Goal: Register for event/course

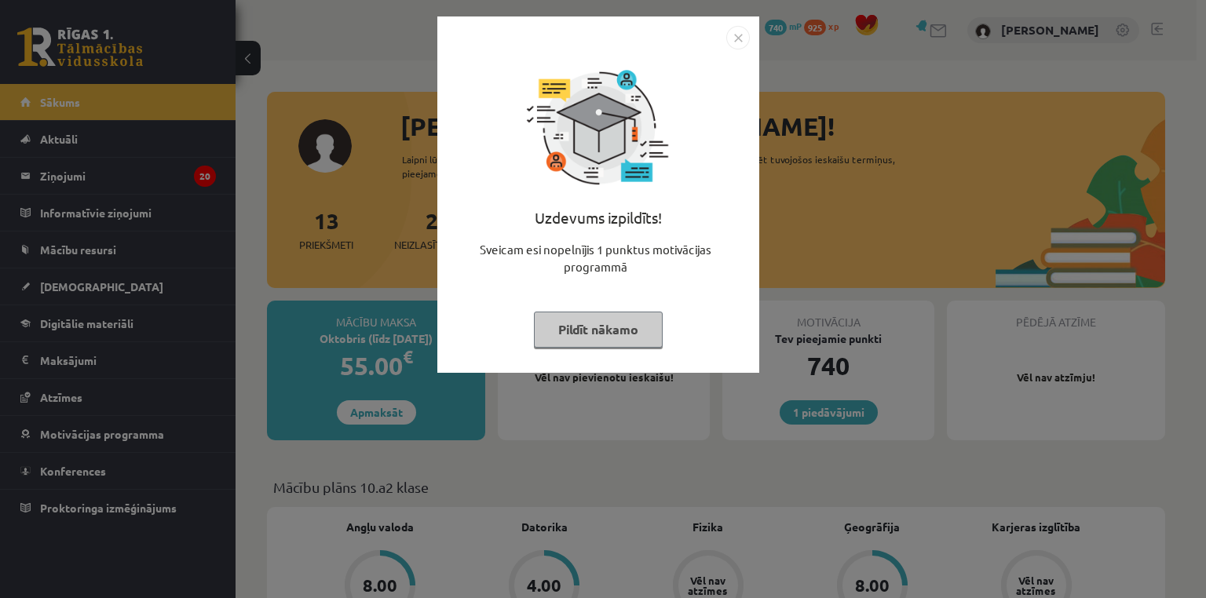
click at [733, 33] on img "Close" at bounding box center [738, 38] width 24 height 24
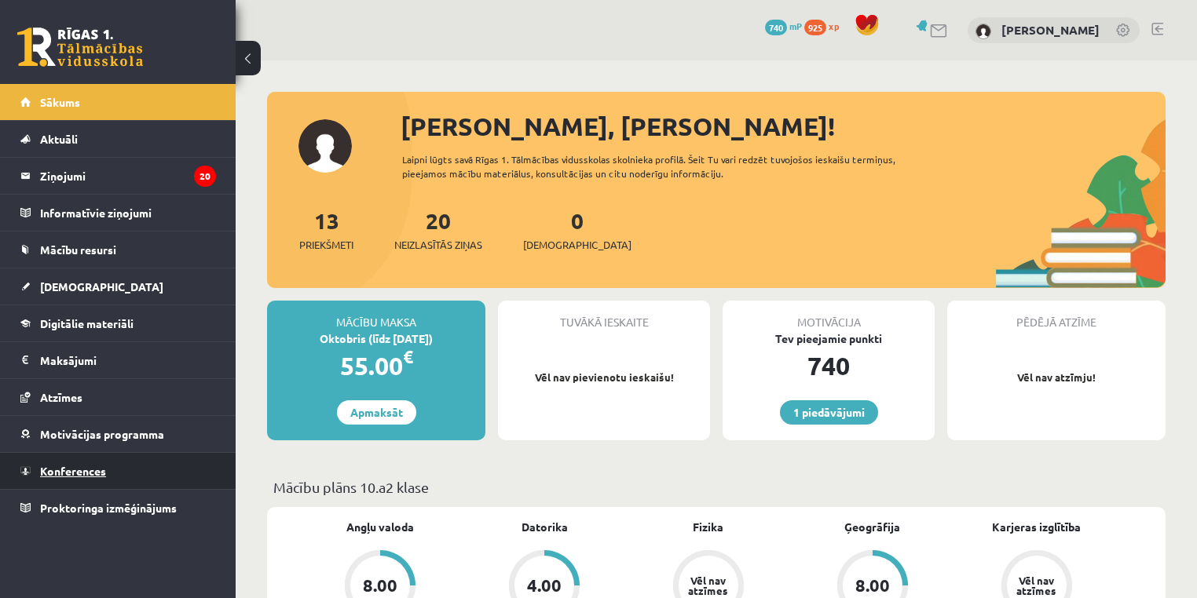
click at [85, 458] on link "Konferences" at bounding box center [118, 471] width 196 height 36
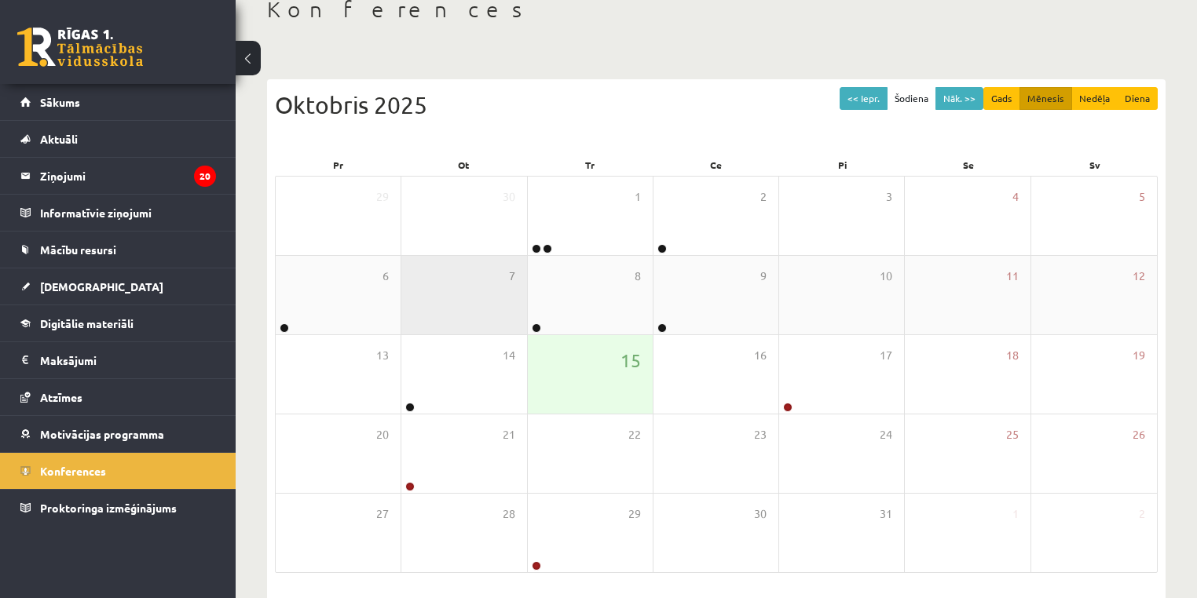
scroll to position [126, 0]
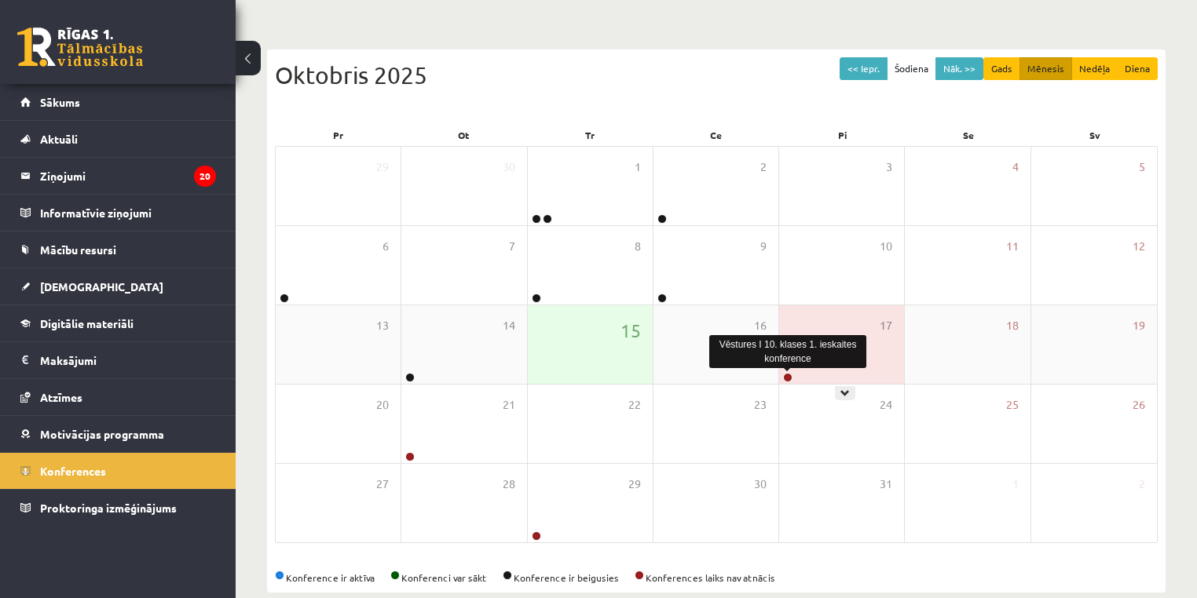
click at [788, 378] on link at bounding box center [787, 377] width 9 height 9
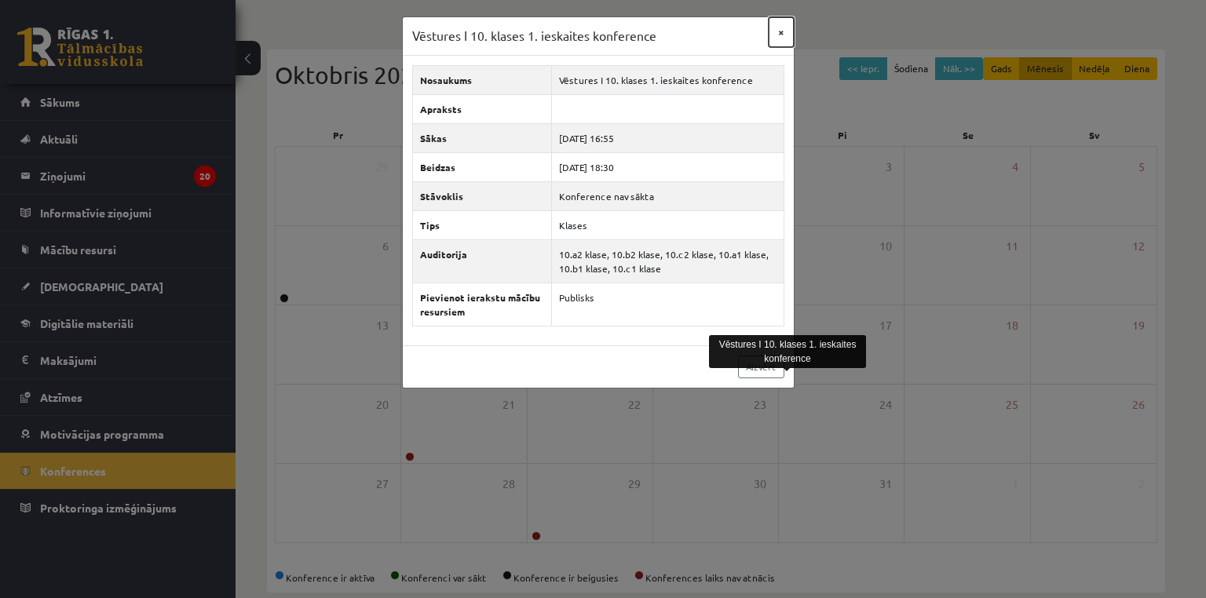
click at [781, 38] on button "×" at bounding box center [781, 32] width 25 height 30
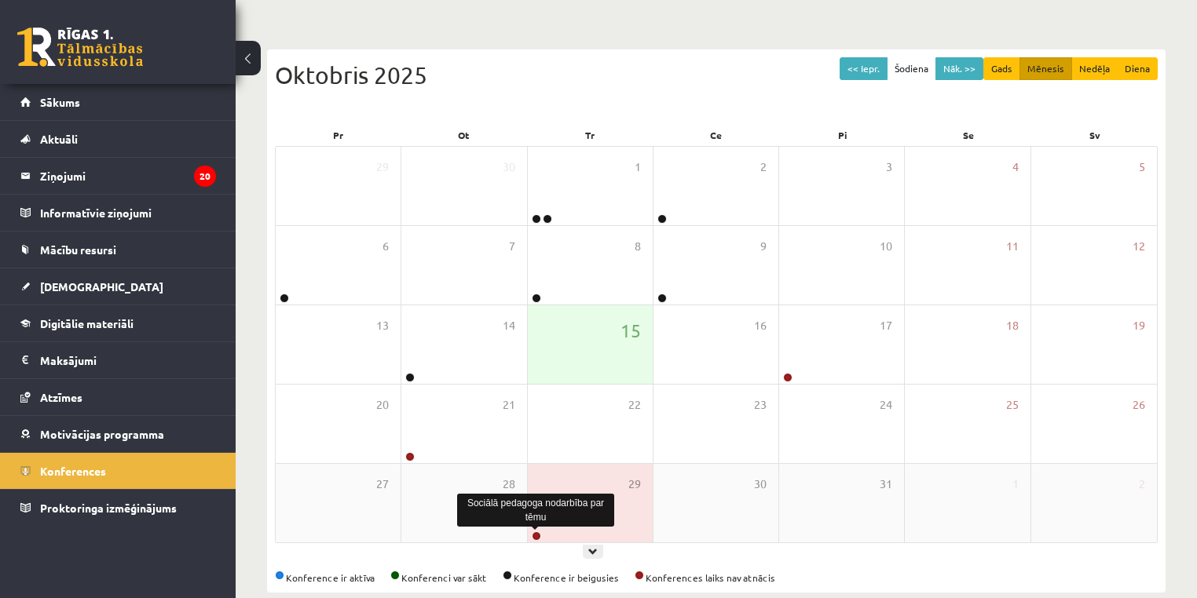
click at [537, 532] on link at bounding box center [536, 536] width 9 height 9
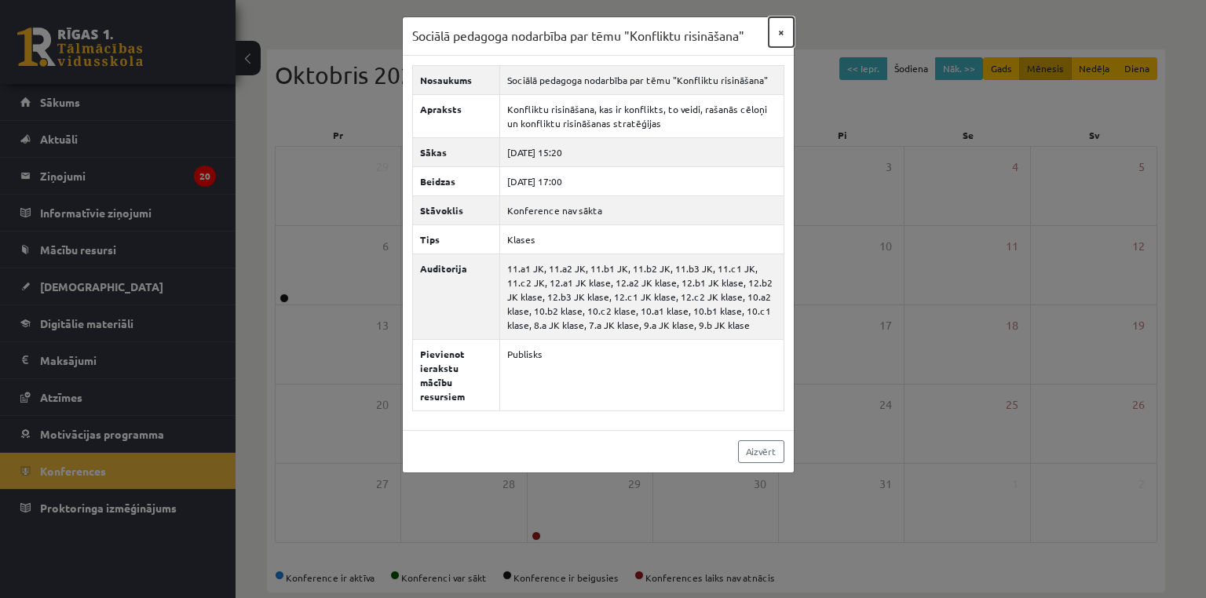
click at [788, 35] on button "×" at bounding box center [781, 32] width 25 height 30
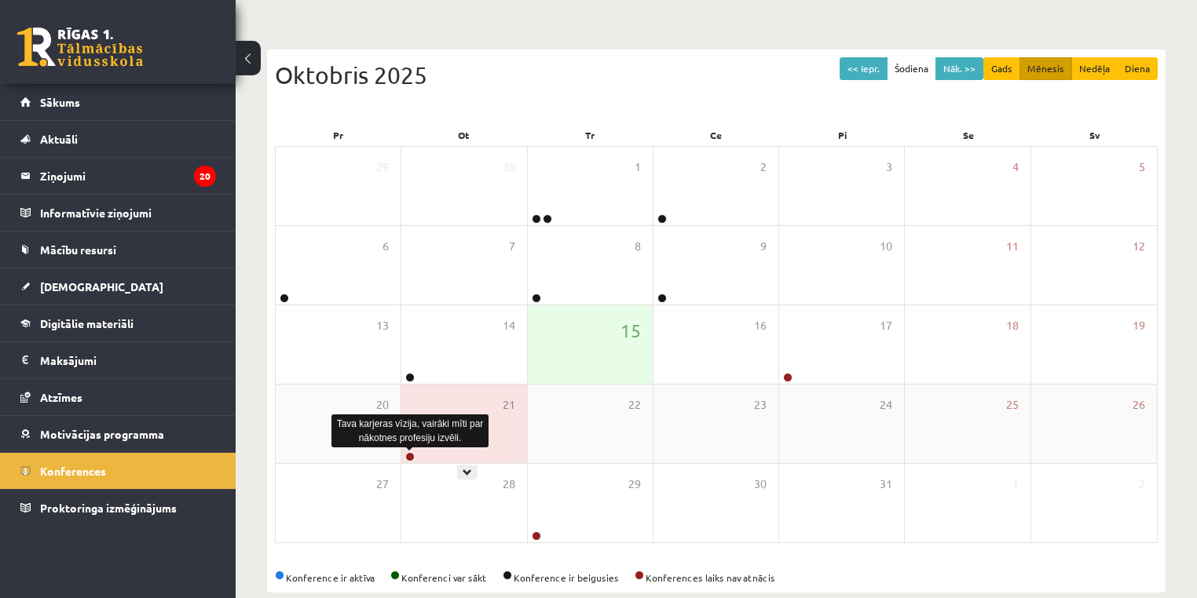
click at [409, 460] on link at bounding box center [409, 456] width 9 height 9
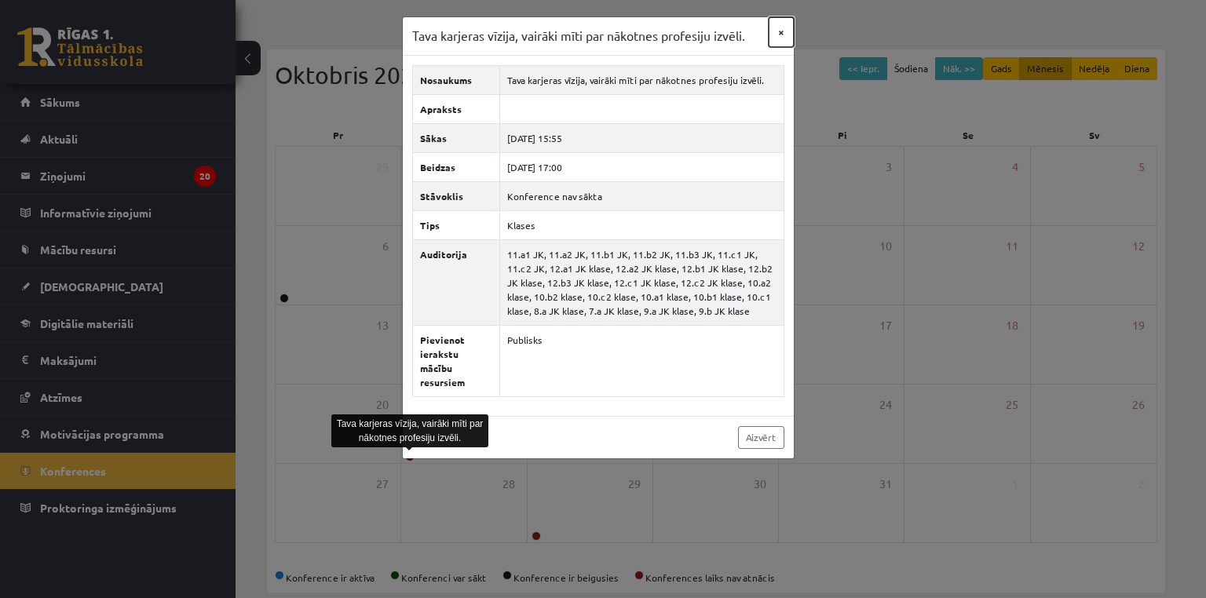
click at [781, 32] on button "×" at bounding box center [781, 32] width 25 height 30
